Goal: Task Accomplishment & Management: Manage account settings

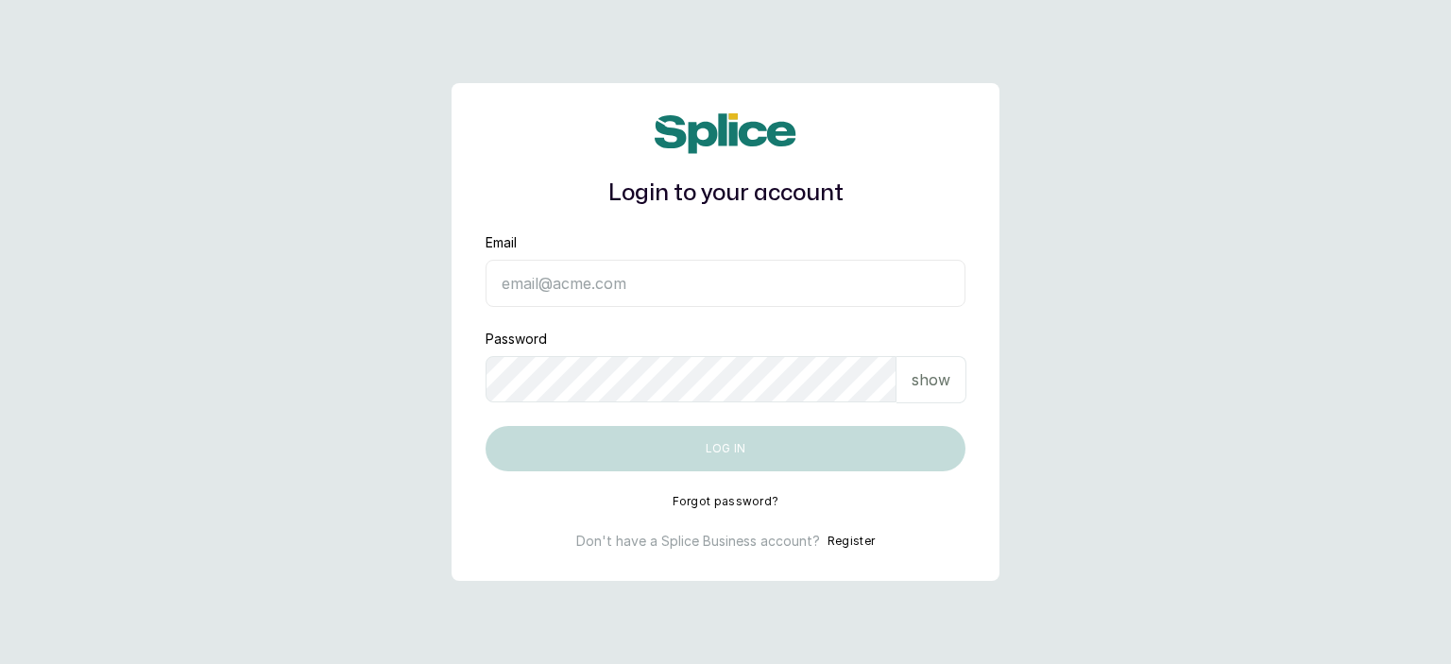
type input "[EMAIL_ADDRESS][DOMAIN_NAME]"
click at [944, 384] on p "show" at bounding box center [930, 379] width 39 height 23
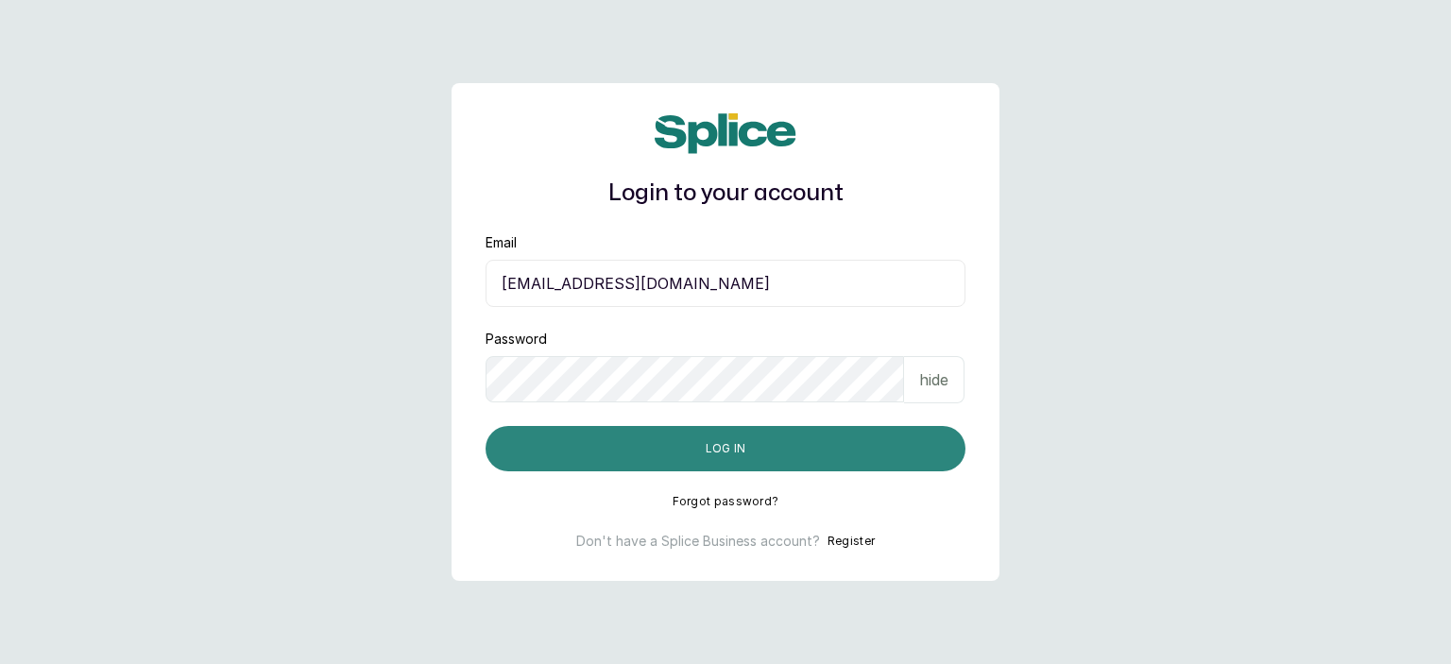
click at [722, 452] on button "Log in" at bounding box center [725, 448] width 480 height 45
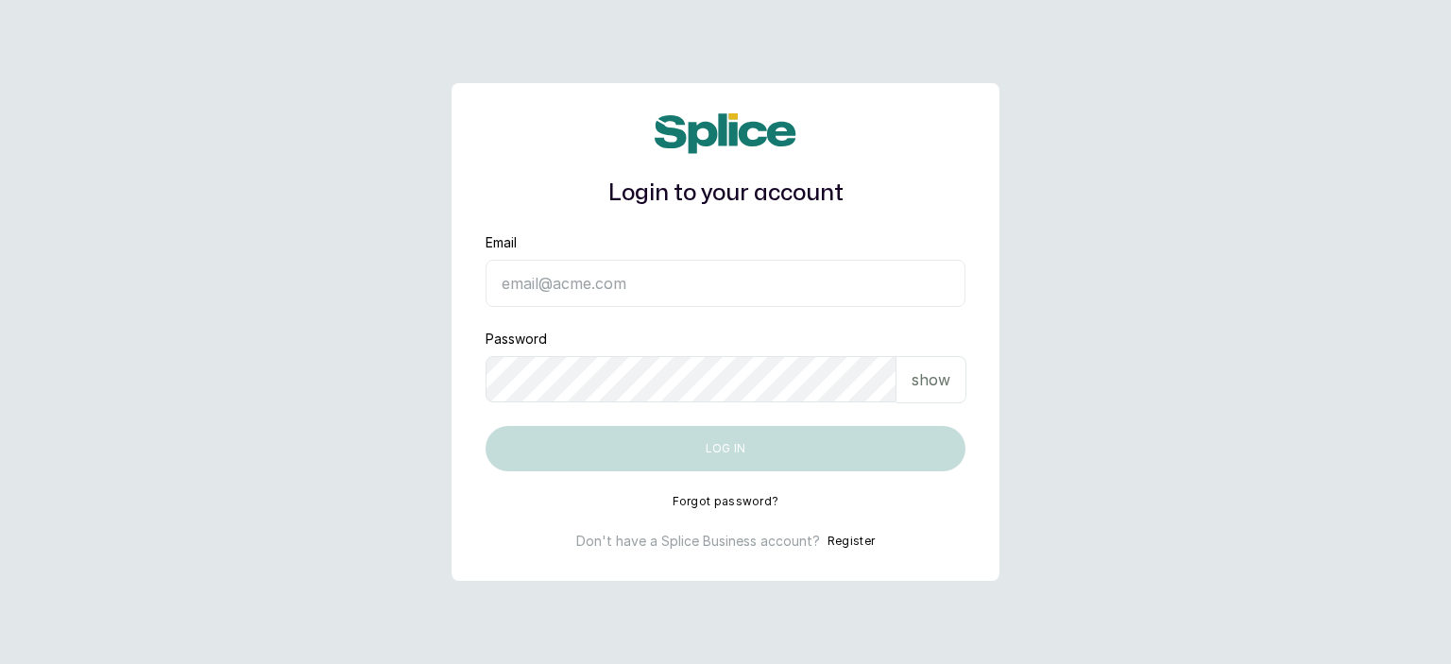
type input "[EMAIL_ADDRESS][DOMAIN_NAME]"
click at [926, 375] on p "show" at bounding box center [930, 379] width 39 height 23
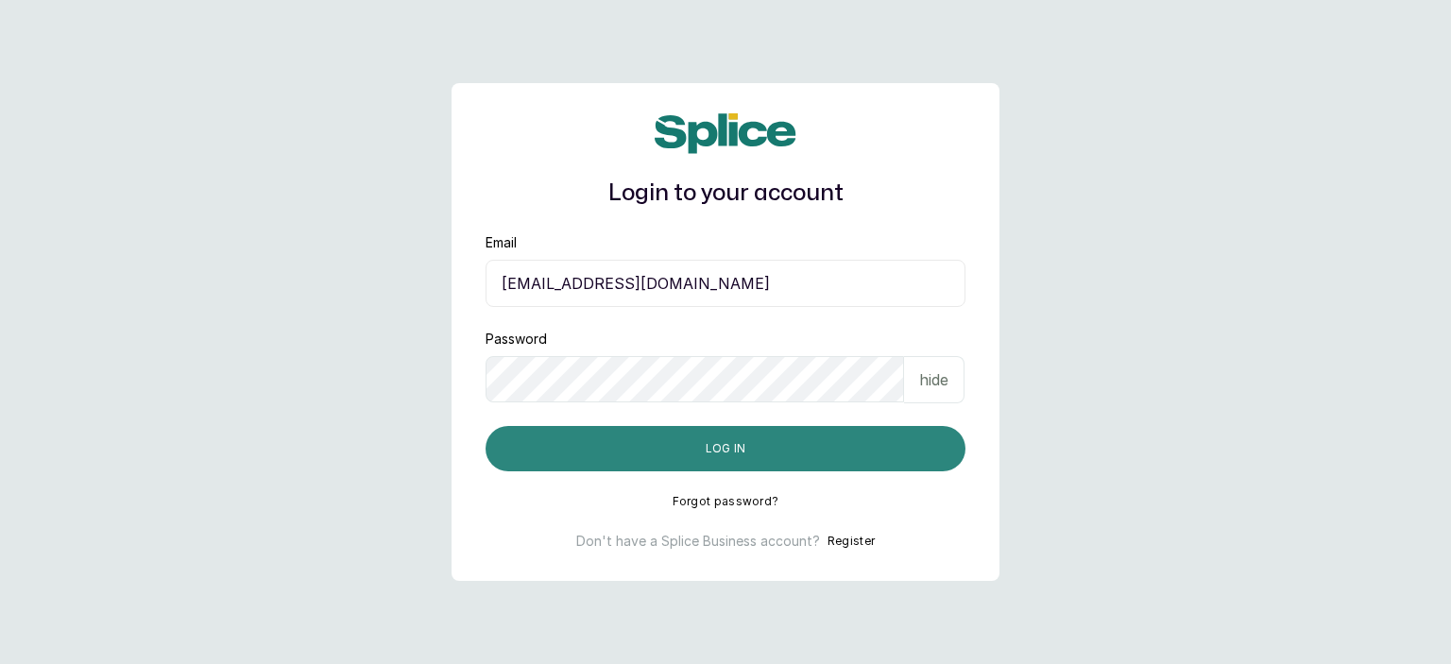
click at [785, 443] on button "Log in" at bounding box center [725, 448] width 480 height 45
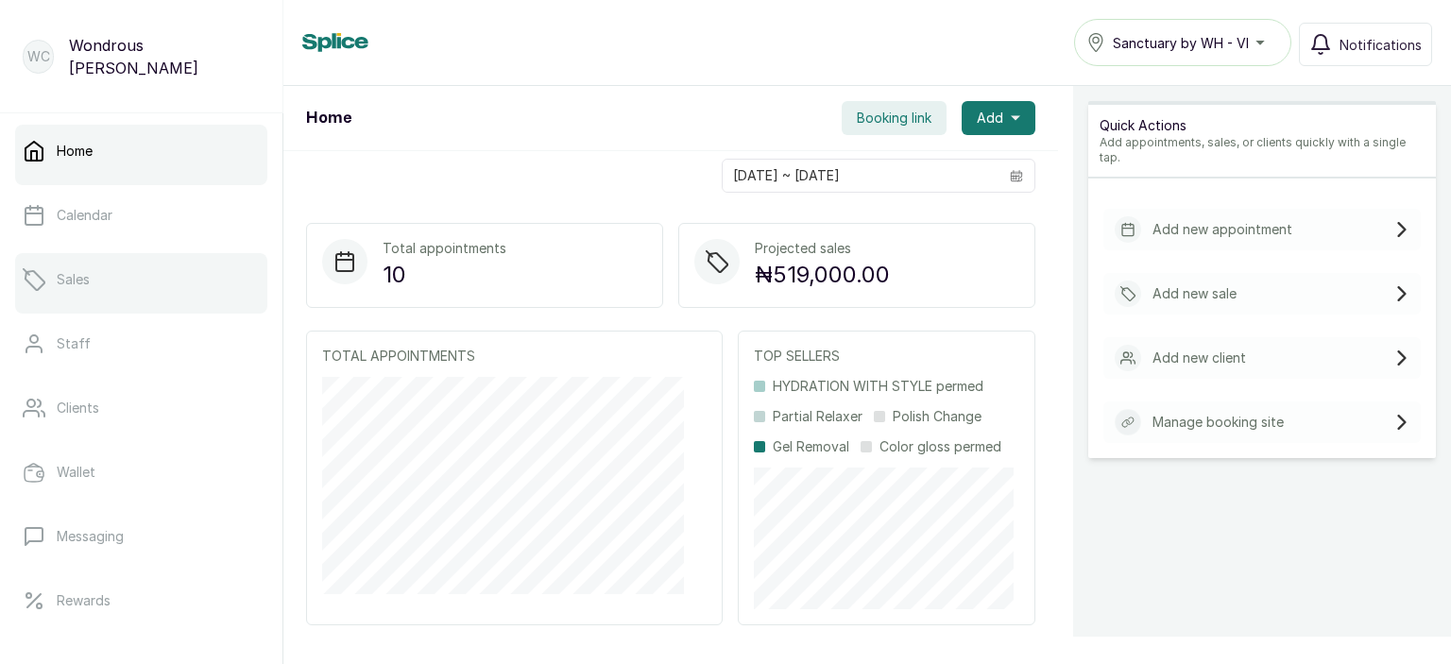
click at [83, 281] on p "Sales" at bounding box center [73, 279] width 33 height 19
